Goal: Check status

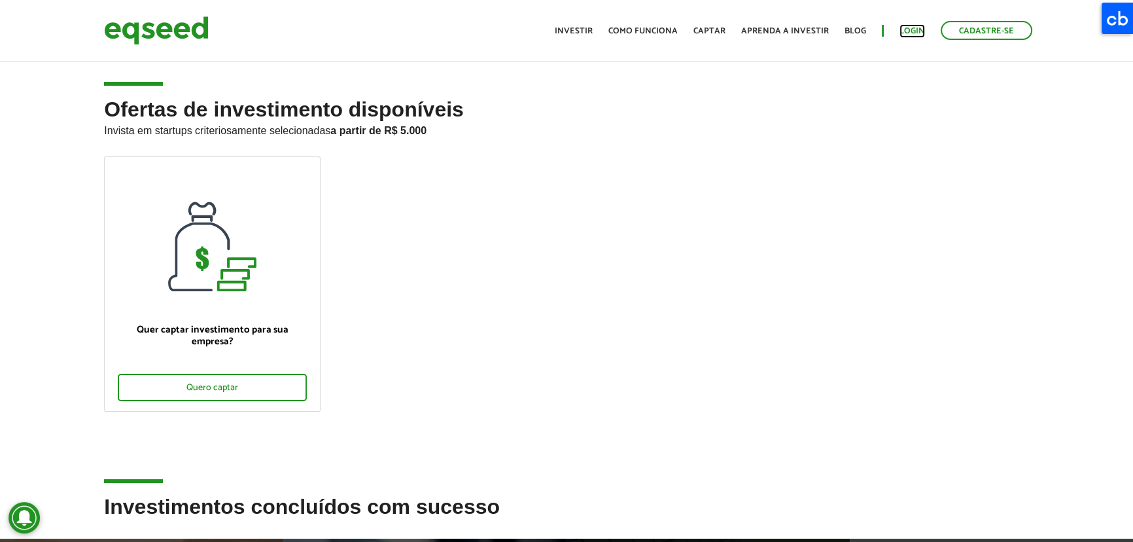
click at [917, 28] on link "Login" at bounding box center [912, 31] width 26 height 9
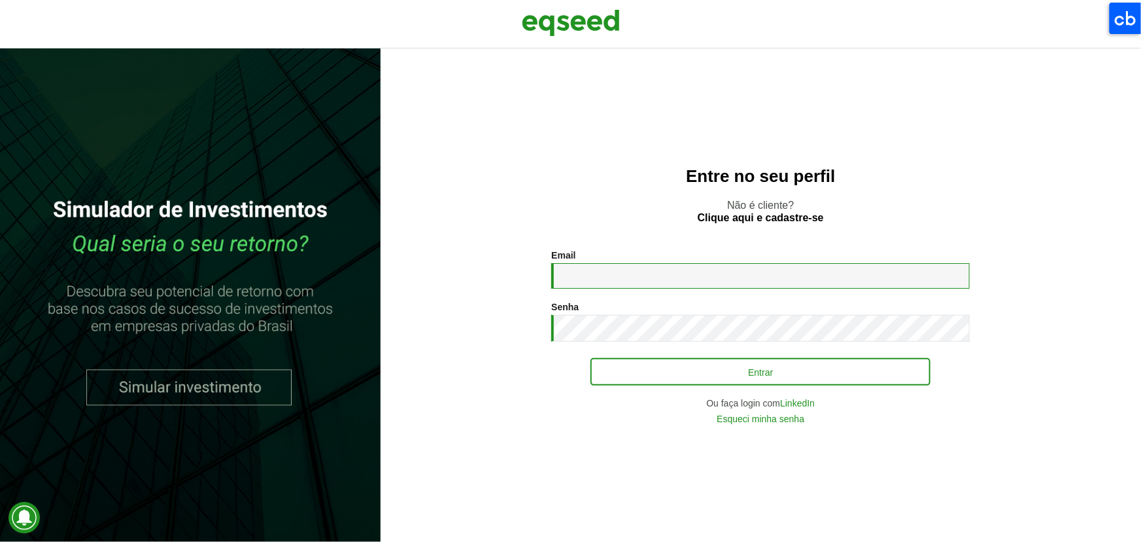
type input "**********"
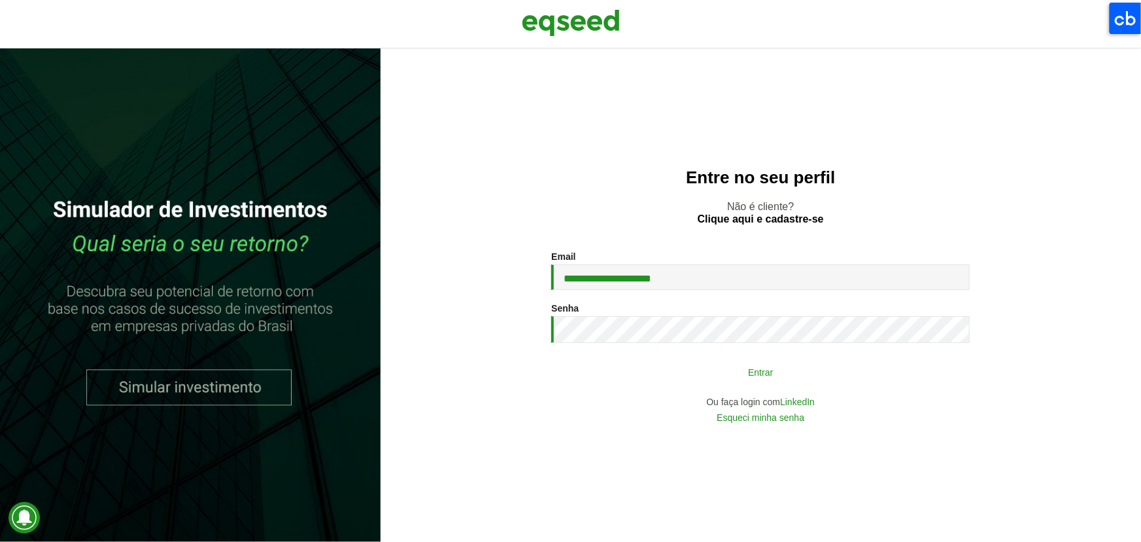
click at [752, 373] on button "Entrar" at bounding box center [761, 371] width 340 height 25
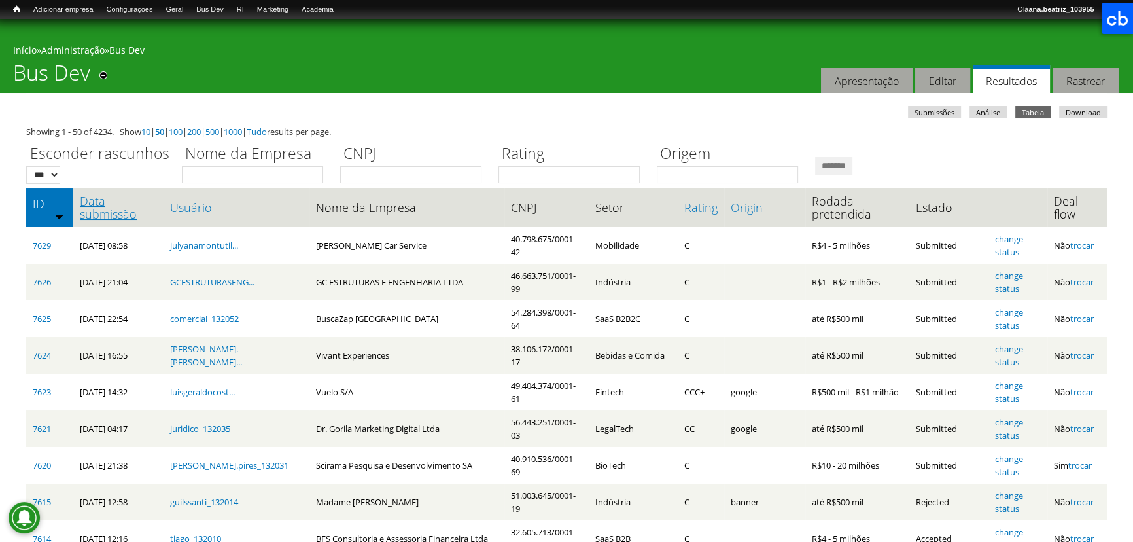
drag, startPoint x: 128, startPoint y: 199, endPoint x: 136, endPoint y: 209, distance: 13.0
click at [128, 199] on link "Data submissão" at bounding box center [118, 207] width 77 height 26
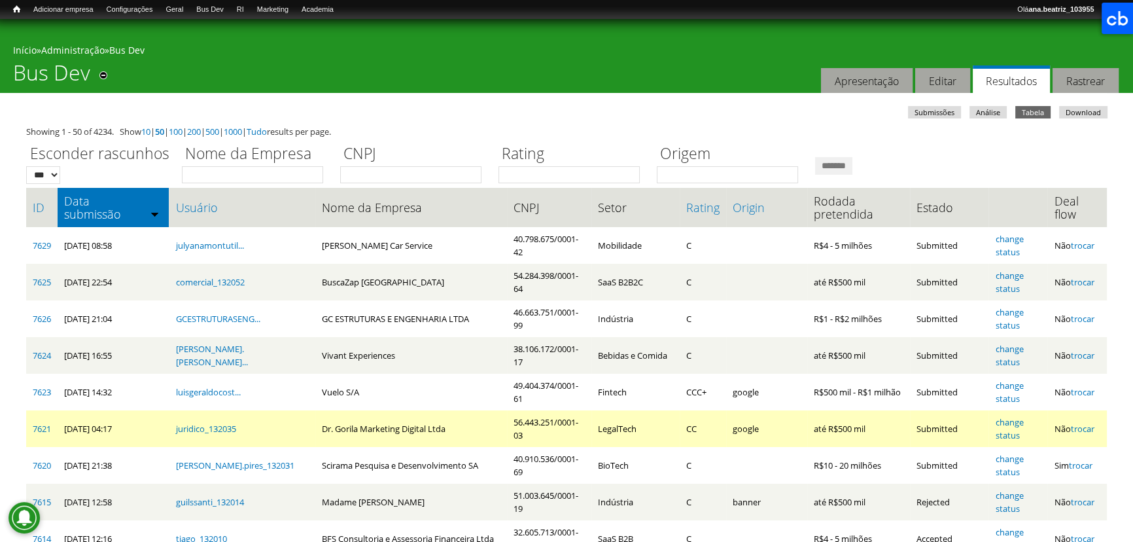
drag, startPoint x: 327, startPoint y: 427, endPoint x: 326, endPoint y: 436, distance: 8.5
click at [326, 435] on td "Dr. Gorila Marketing Digital Ltda" at bounding box center [411, 428] width 192 height 37
click at [315, 428] on td "Dr. Gorila Marketing Digital Ltda" at bounding box center [411, 428] width 192 height 37
click at [315, 427] on td "Dr. Gorila Marketing Digital Ltda" at bounding box center [411, 428] width 192 height 37
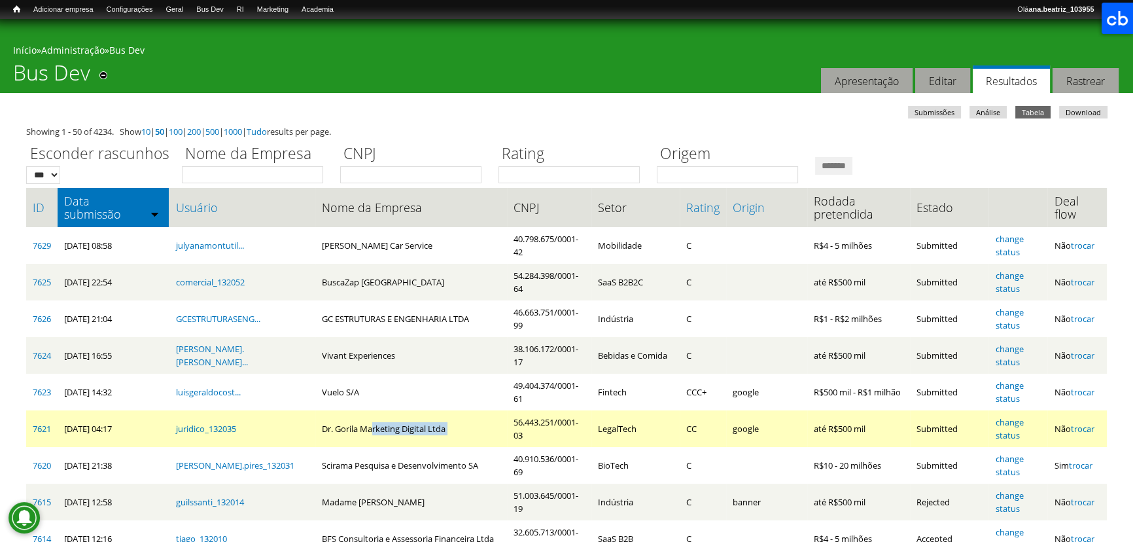
click at [315, 427] on td "Dr. Gorila Marketing Digital Ltda" at bounding box center [411, 428] width 192 height 37
click at [489, 430] on td "Dr. Gorila Marketing Digital Ltda" at bounding box center [411, 428] width 192 height 37
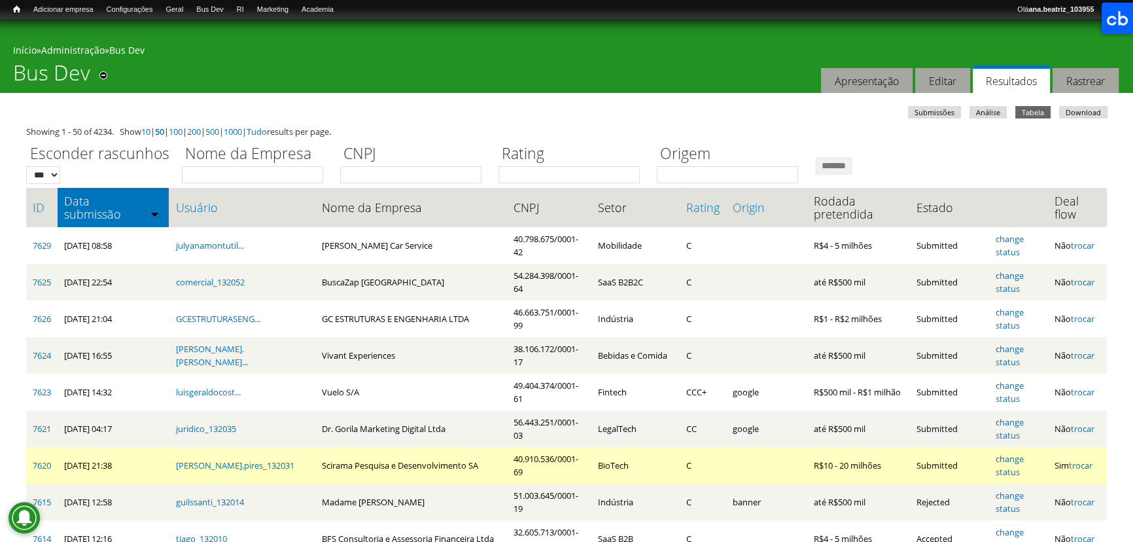
drag, startPoint x: 149, startPoint y: 427, endPoint x: 476, endPoint y: 447, distance: 327.7
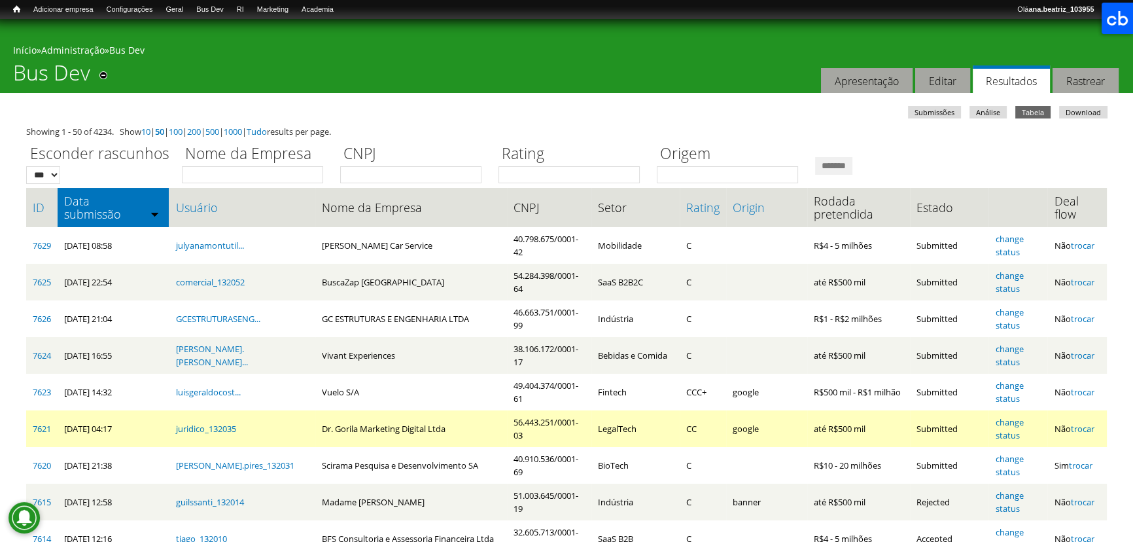
click at [464, 421] on td "Dr. Gorila Marketing Digital Ltda" at bounding box center [411, 428] width 192 height 37
drag, startPoint x: 116, startPoint y: 428, endPoint x: 148, endPoint y: 436, distance: 33.5
click at [148, 436] on td "25/09/2025 - 04:17" at bounding box center [113, 428] width 111 height 37
click at [315, 443] on td "Dr. Gorila Marketing Digital Ltda" at bounding box center [411, 428] width 192 height 37
drag, startPoint x: 676, startPoint y: 421, endPoint x: 597, endPoint y: 421, distance: 78.5
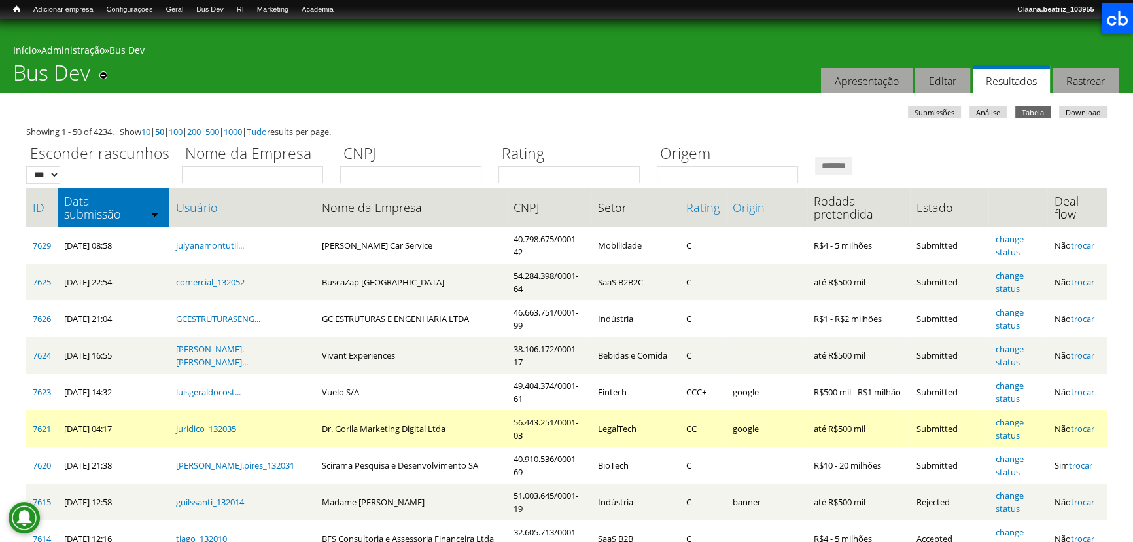
click at [597, 421] on td "LegalTech" at bounding box center [635, 428] width 88 height 37
click at [404, 423] on td "Dr. Gorila Marketing Digital Ltda" at bounding box center [411, 428] width 192 height 37
